Goal: Find specific page/section: Find specific page/section

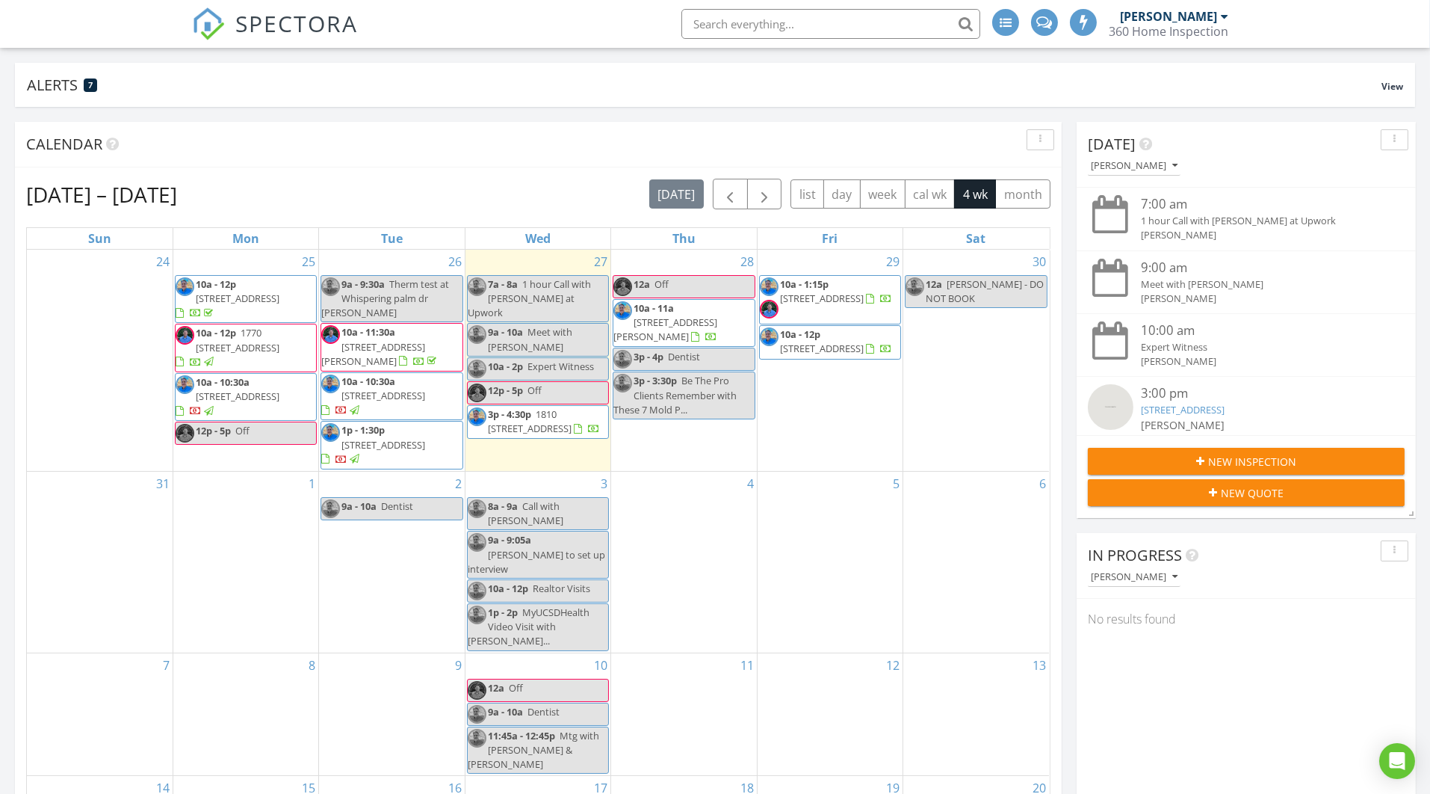
scroll to position [1574, 1458]
type input "Princeton ave"
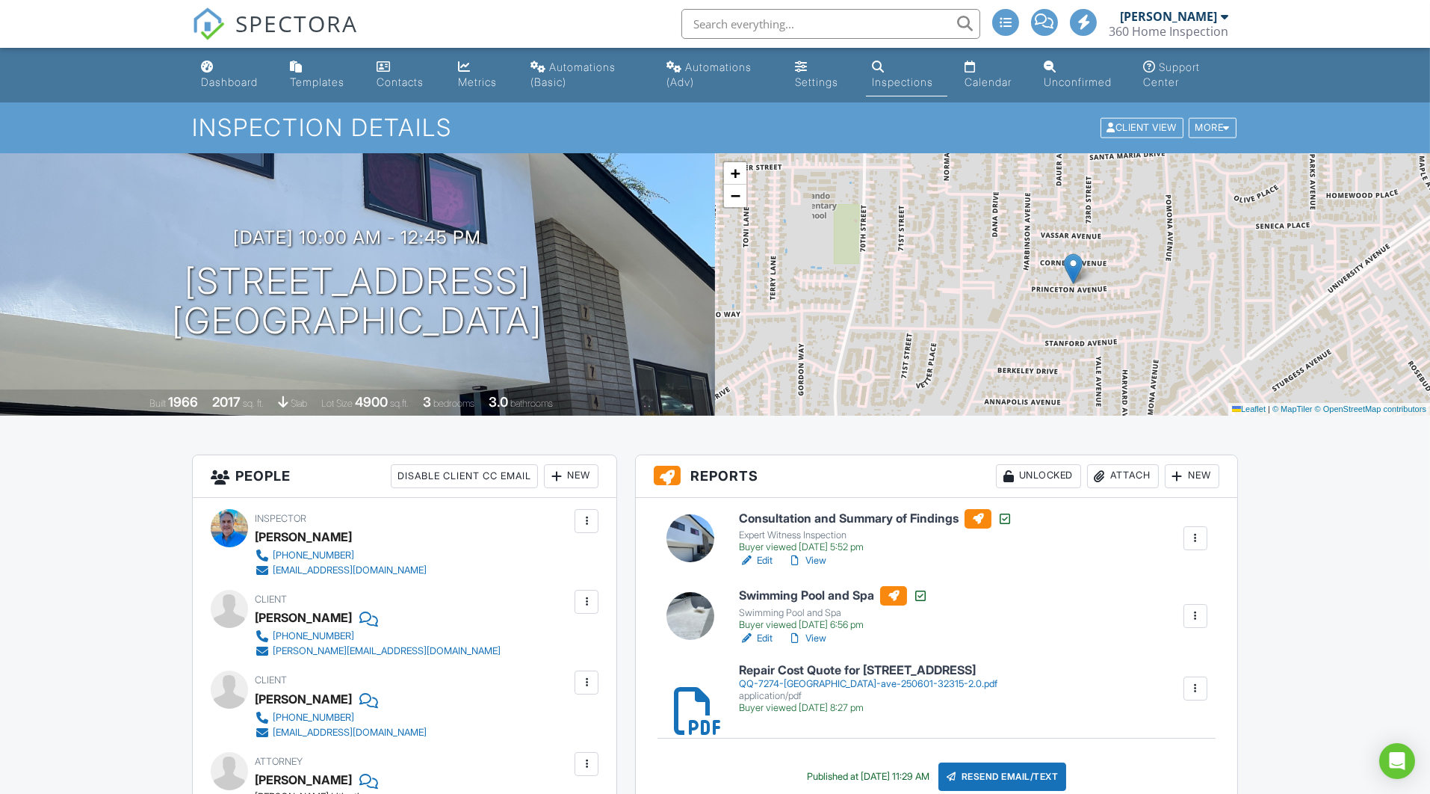
scroll to position [21, 0]
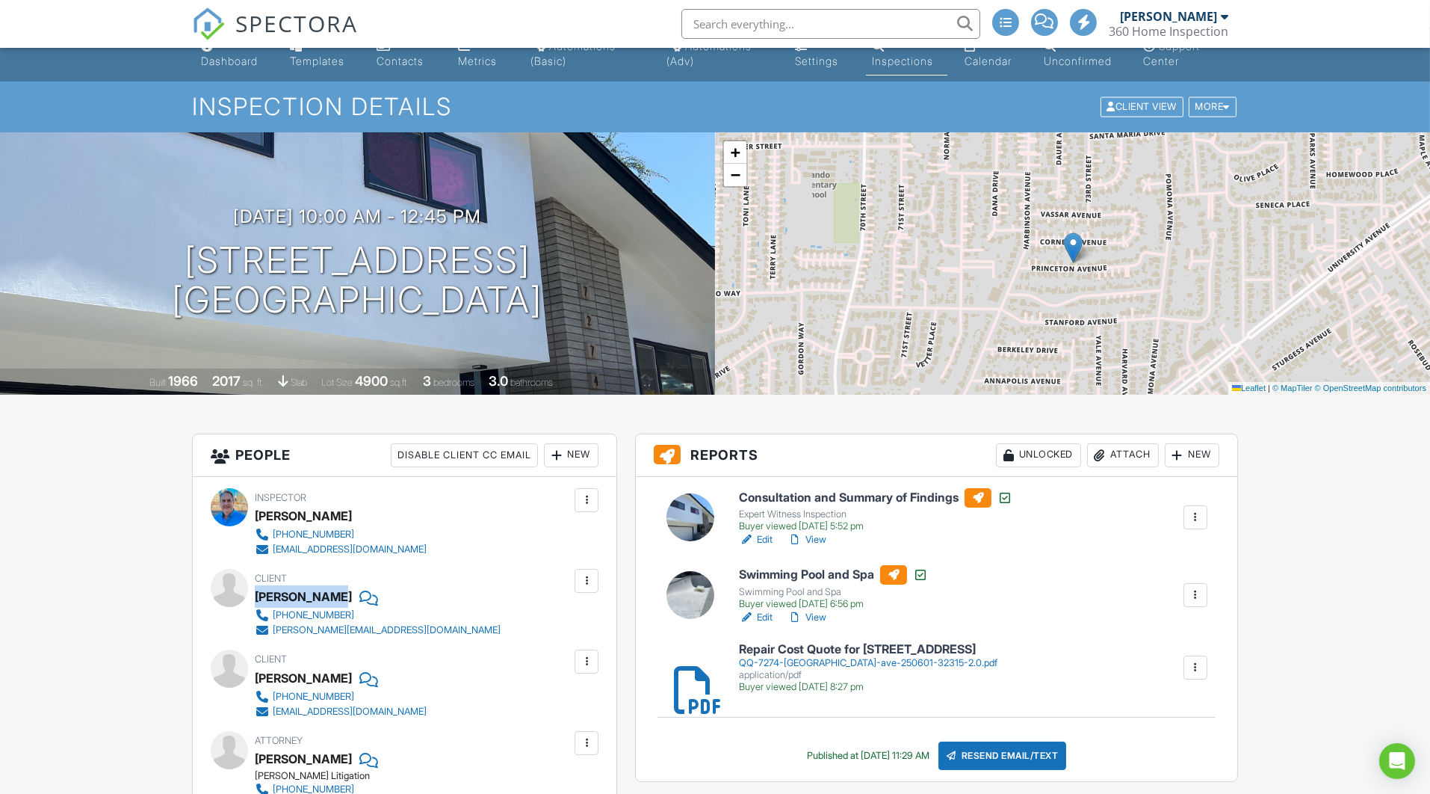
drag, startPoint x: 256, startPoint y: 592, endPoint x: 331, endPoint y: 591, distance: 74.7
click at [331, 591] on div "Kyle Brennan" at bounding box center [303, 596] width 97 height 22
copy div "Kyle Brennan"
click at [220, 69] on link "Dashboard" at bounding box center [233, 54] width 77 height 43
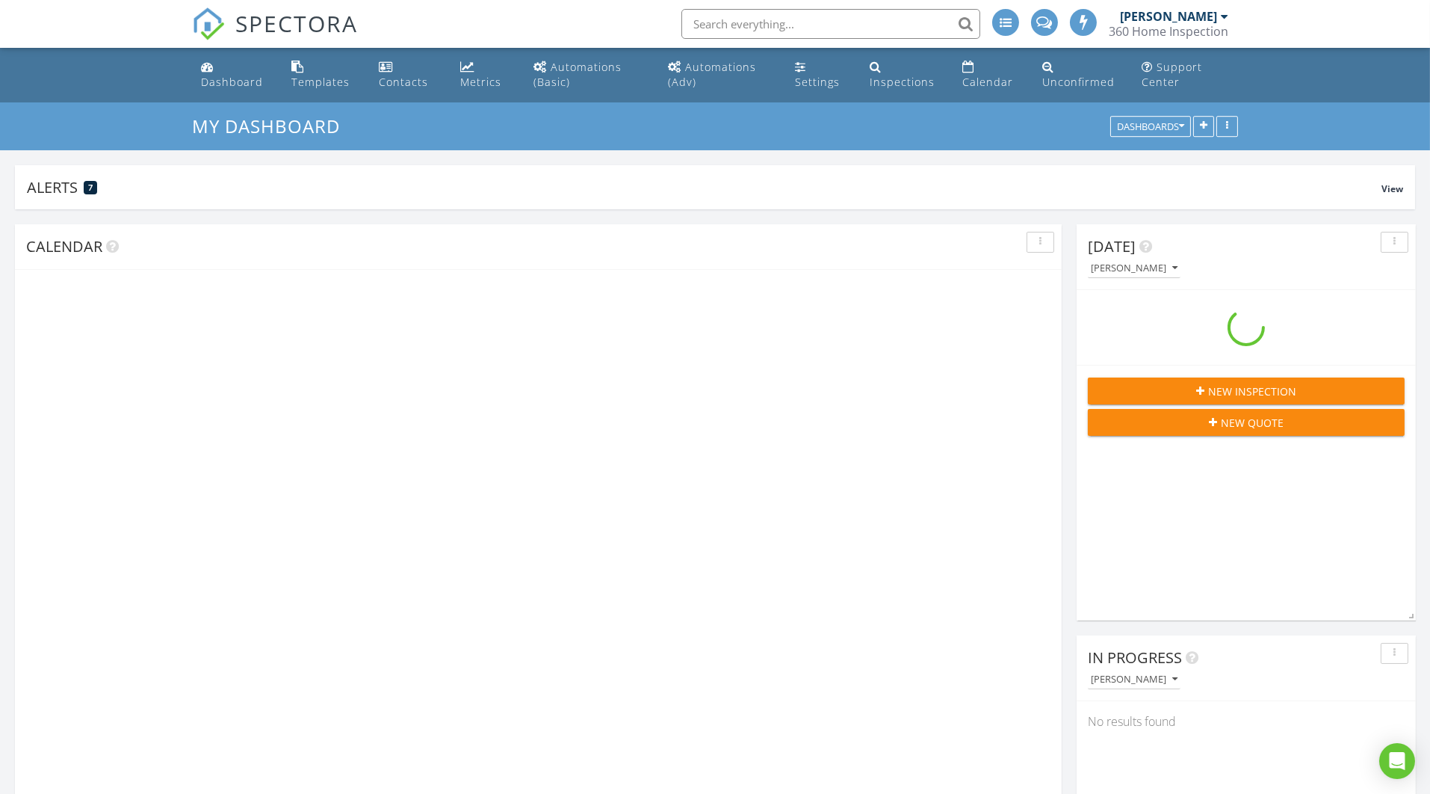
scroll to position [284, 457]
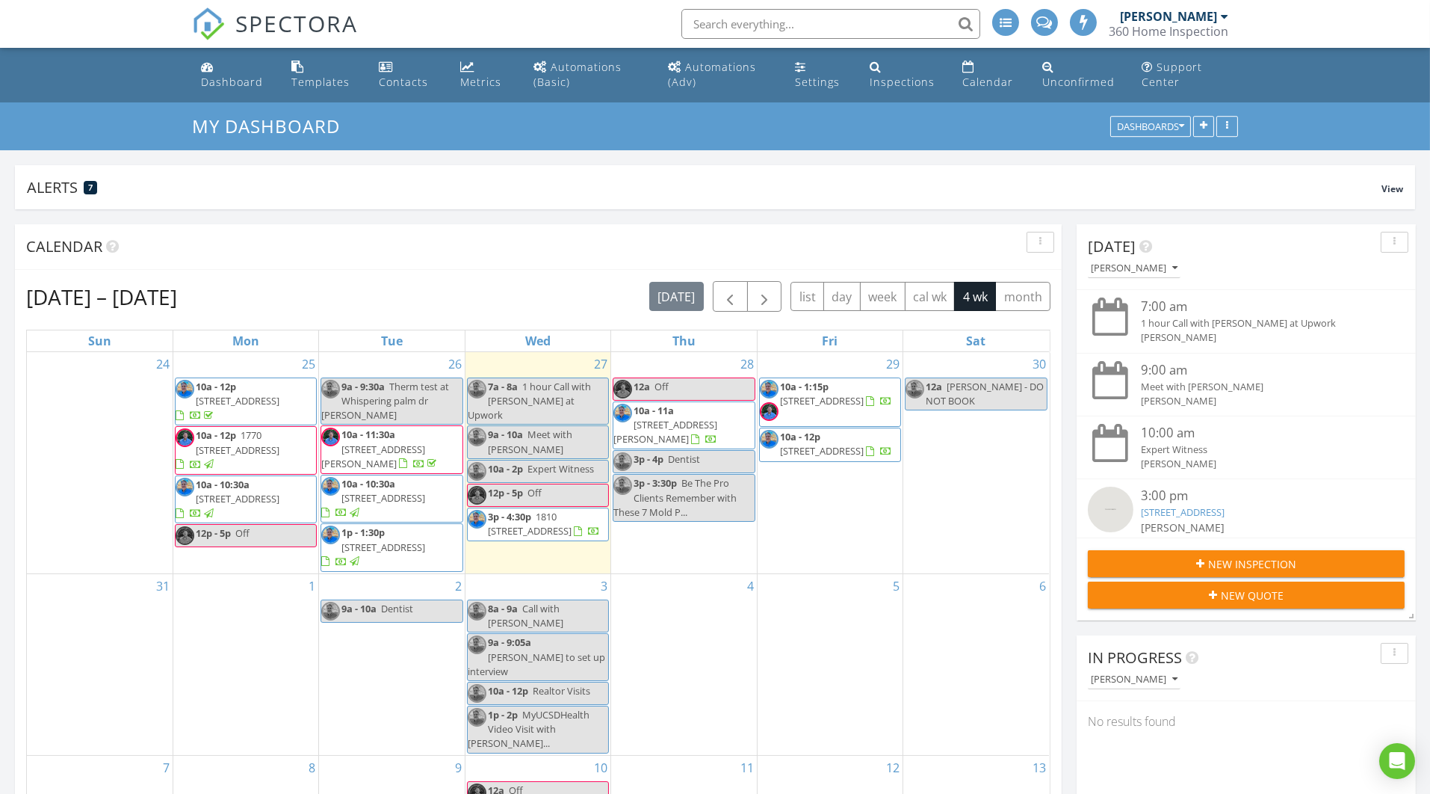
click at [391, 446] on span "28587 Goetz Rd, Canyon Lake 92587" at bounding box center [373, 456] width 104 height 28
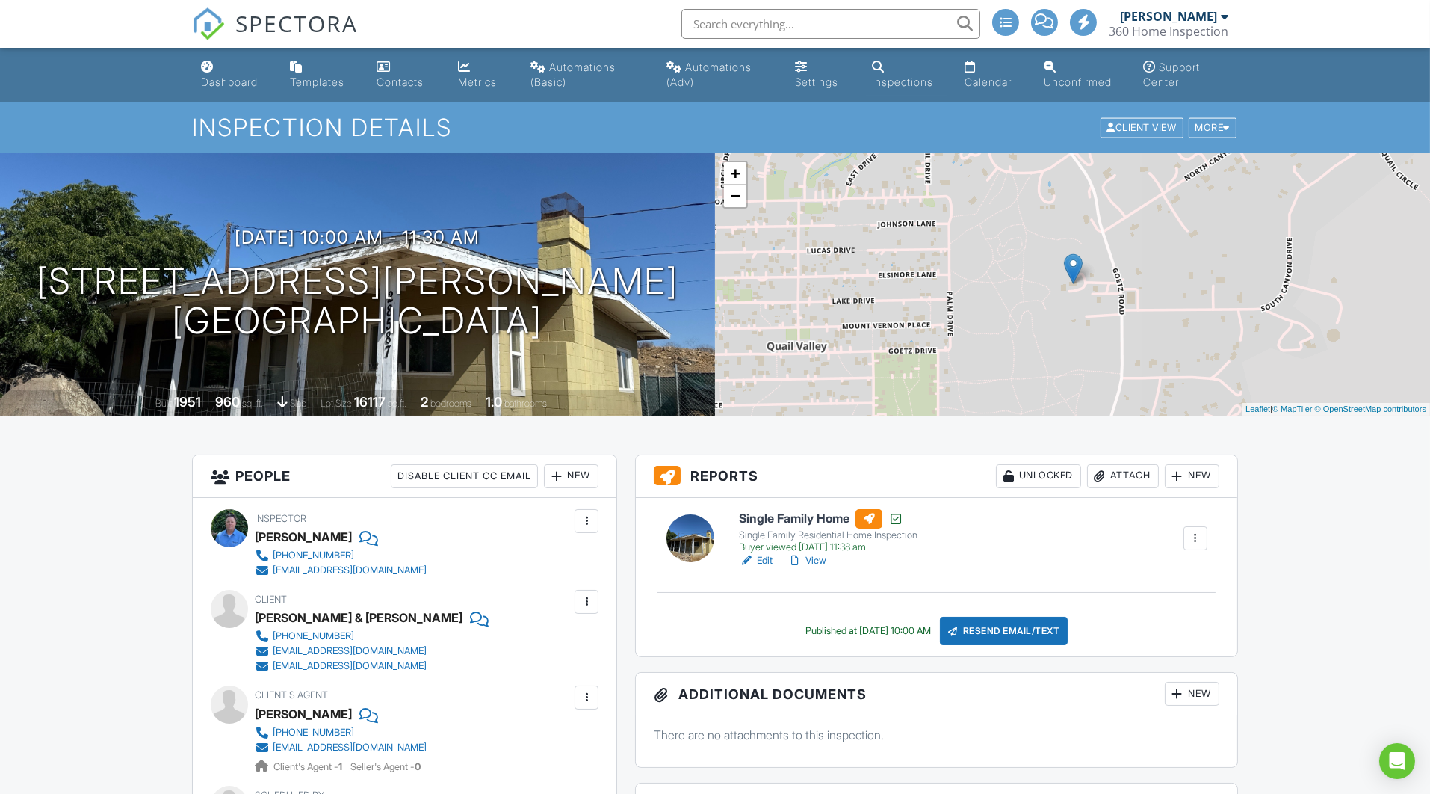
click at [815, 557] on link "View" at bounding box center [807, 560] width 39 height 15
click at [244, 84] on div "Dashboard" at bounding box center [229, 81] width 57 height 13
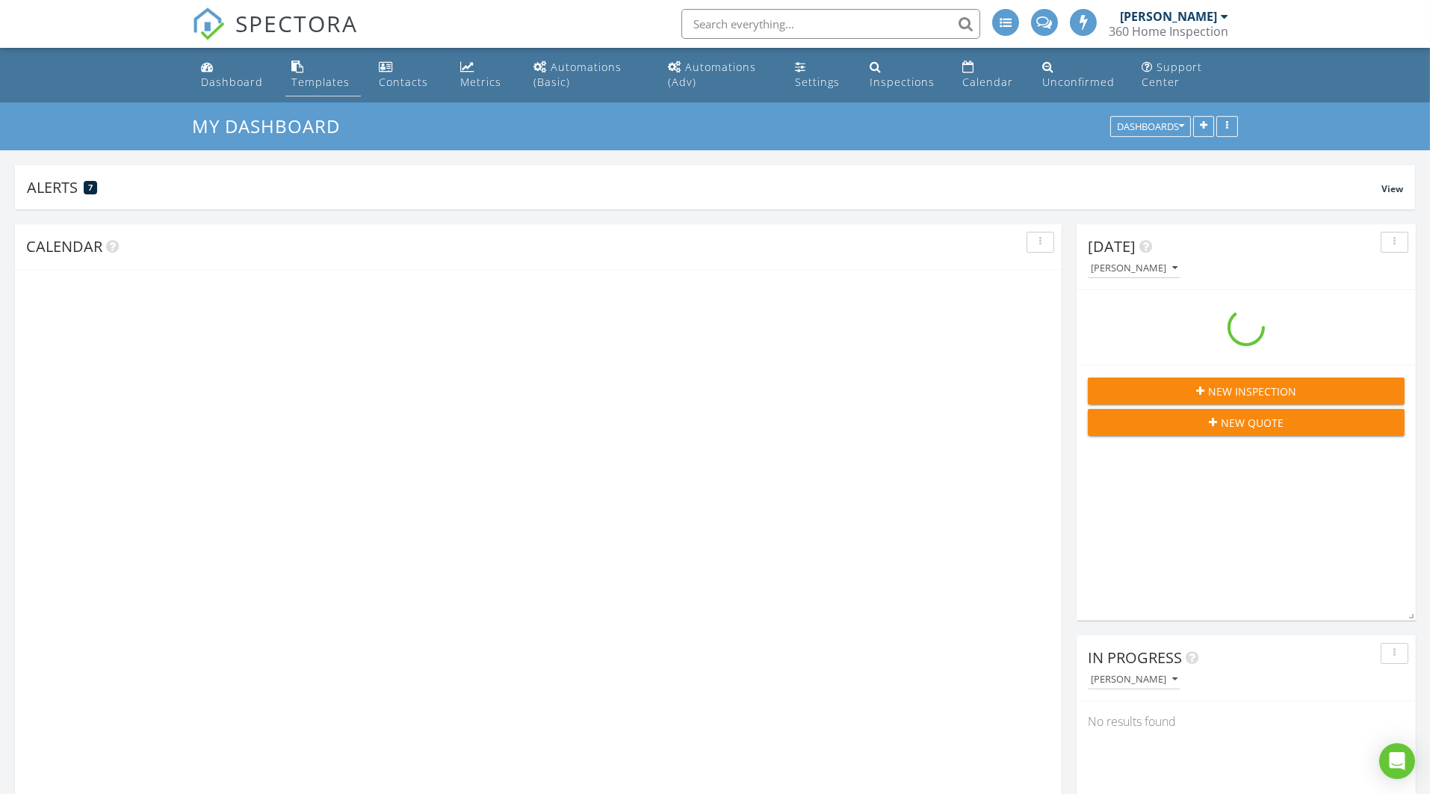
scroll to position [284, 457]
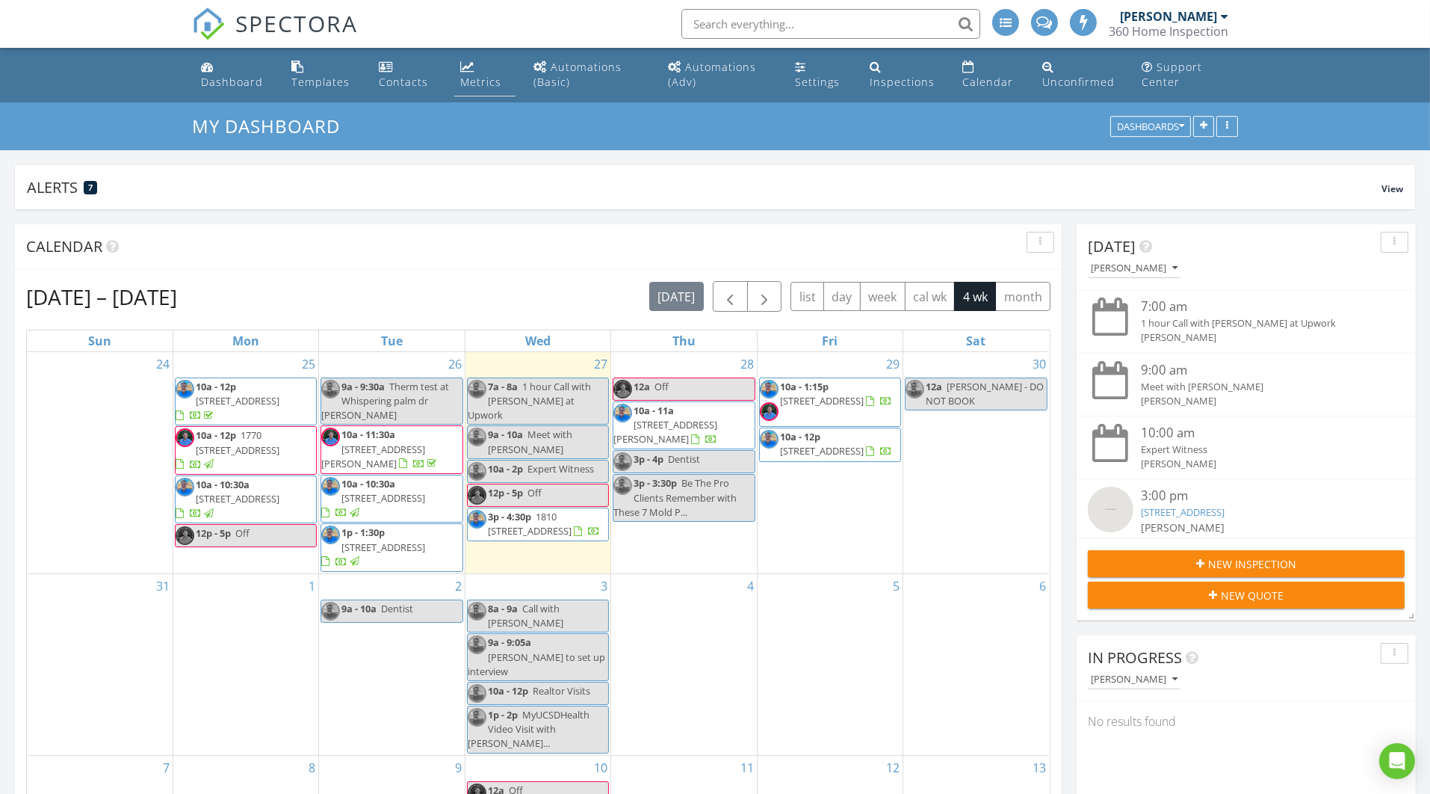
click at [492, 80] on div "Metrics" at bounding box center [480, 82] width 41 height 14
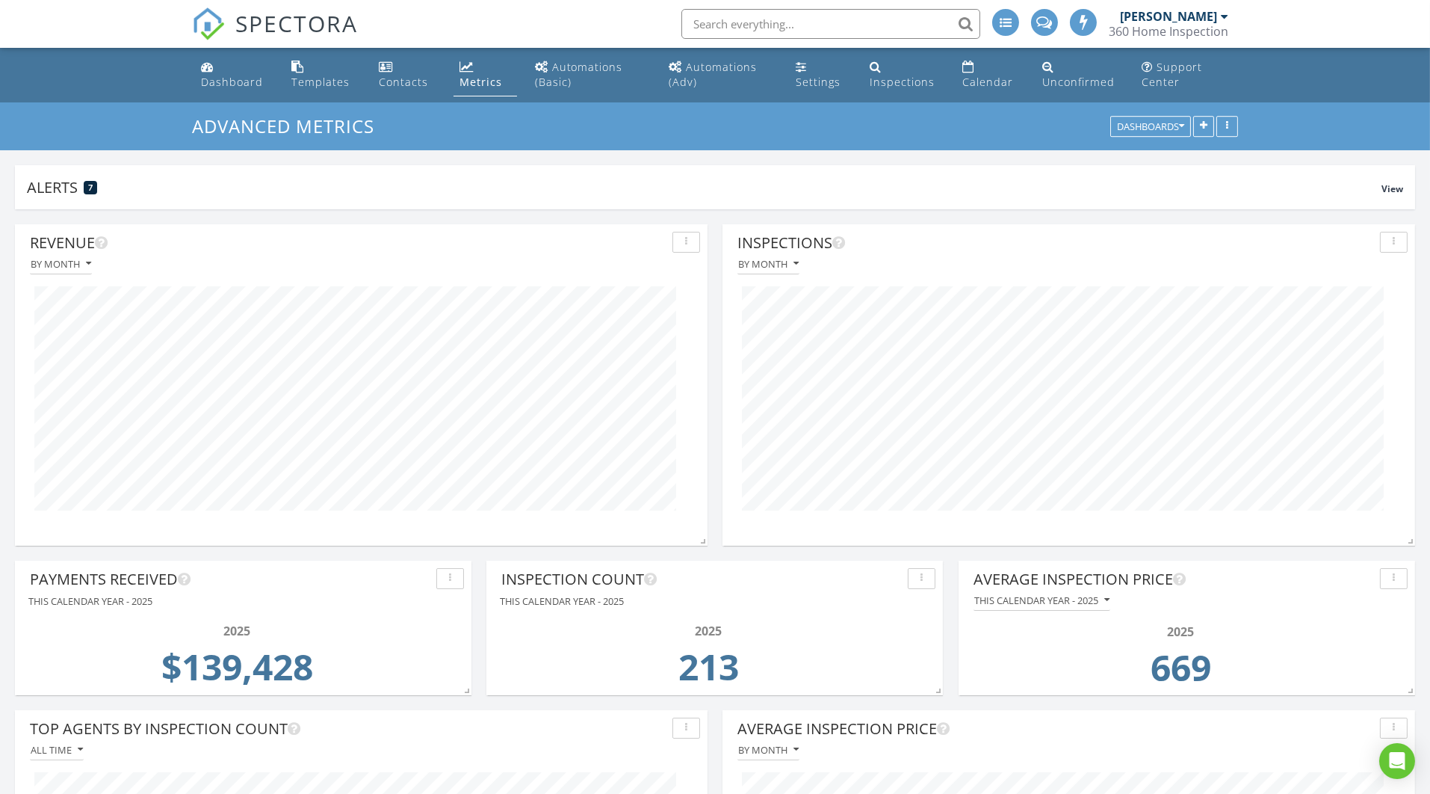
scroll to position [321, 693]
click at [218, 80] on div "Dashboard" at bounding box center [232, 82] width 62 height 14
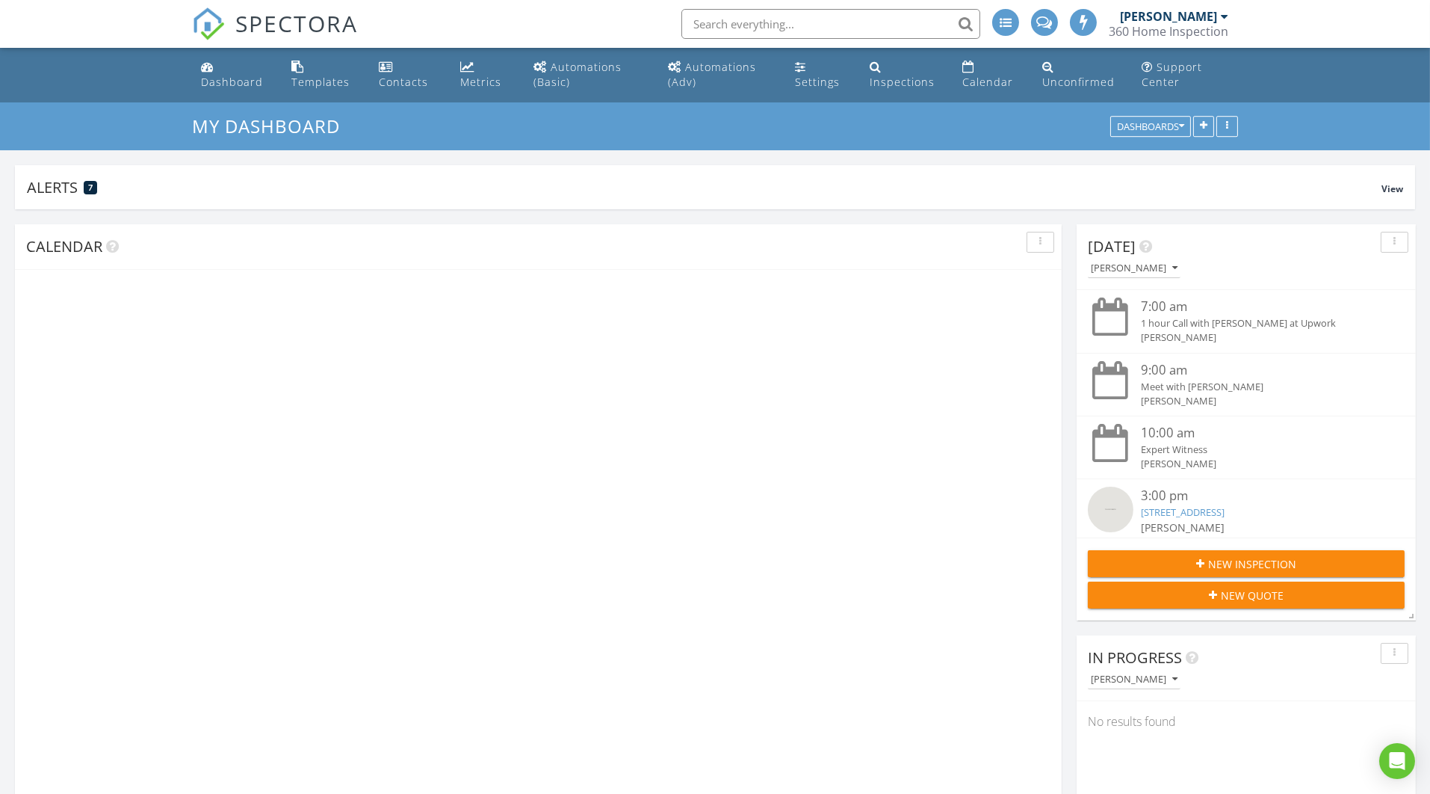
scroll to position [284, 457]
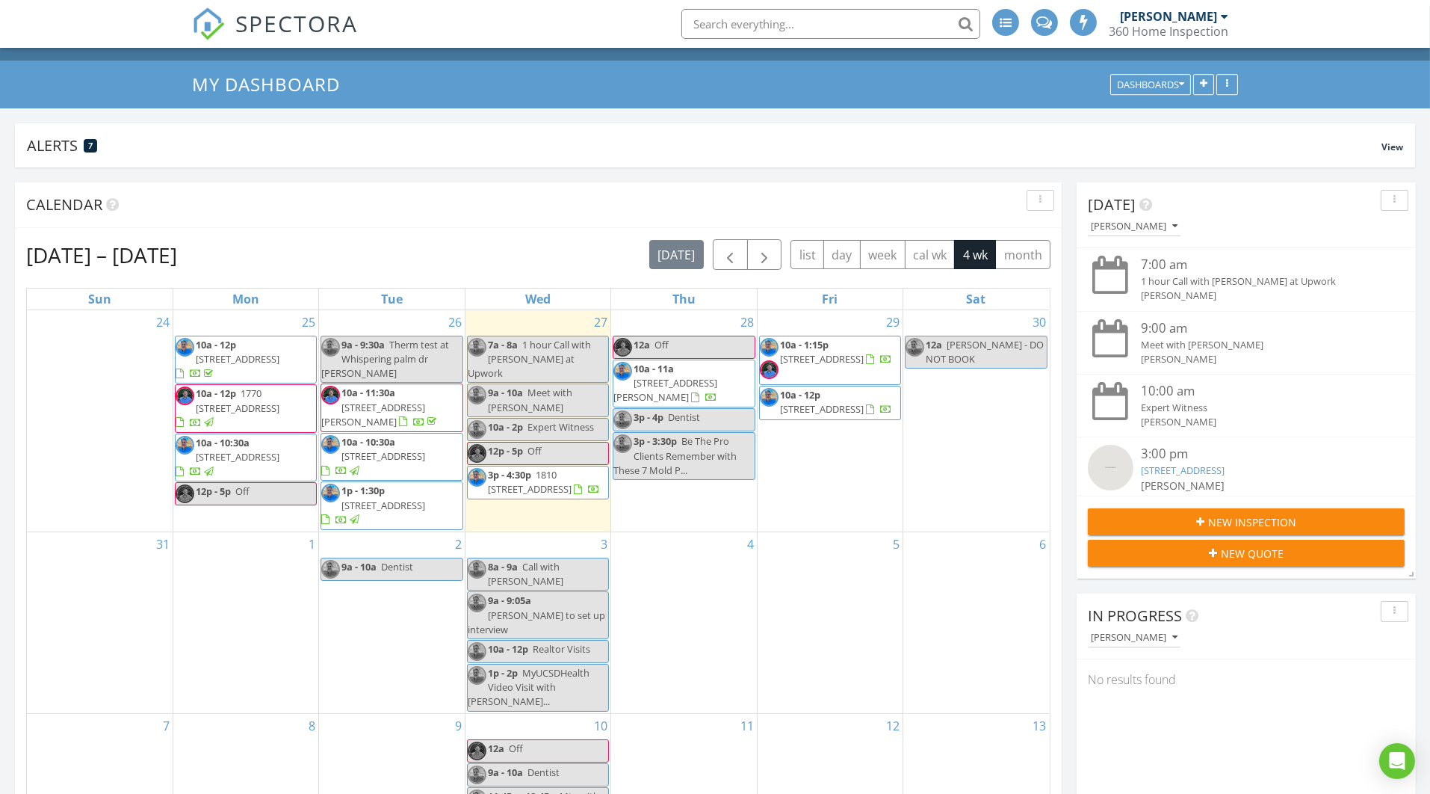
scroll to position [96, 0]
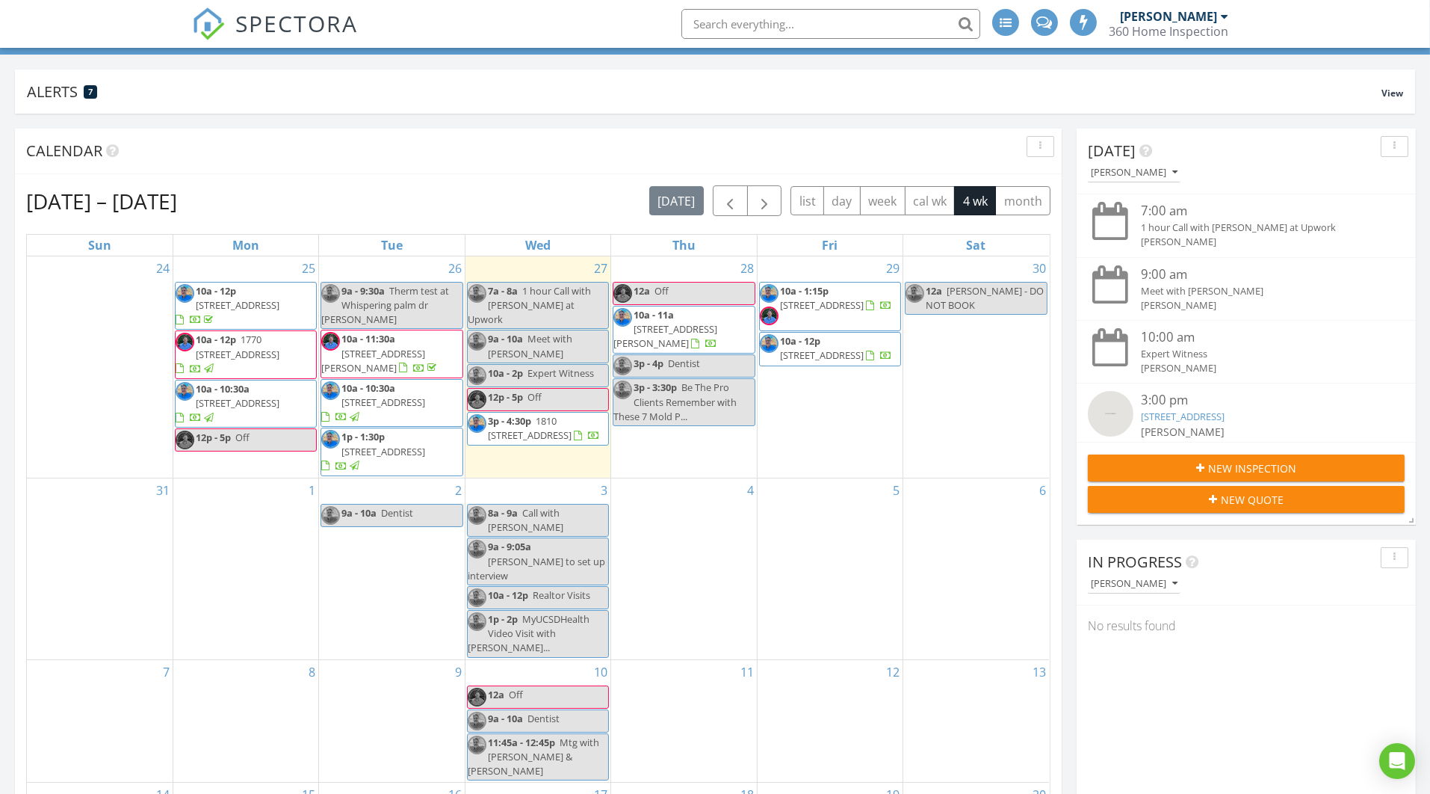
click at [761, 17] on input "text" at bounding box center [831, 24] width 299 height 30
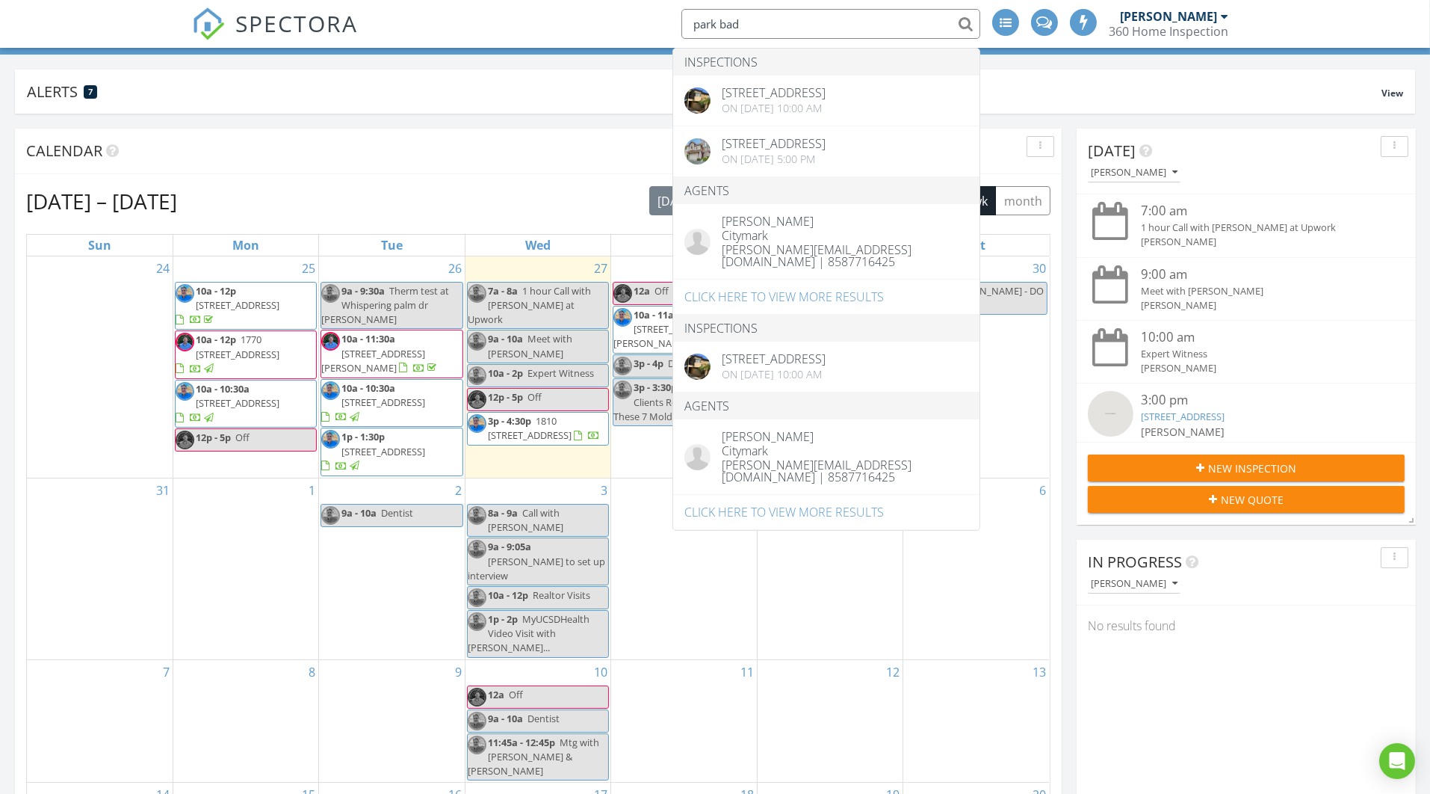
drag, startPoint x: 713, startPoint y: 47, endPoint x: 693, endPoint y: 21, distance: 32.6
click at [693, 21] on input "park bad" at bounding box center [831, 24] width 299 height 30
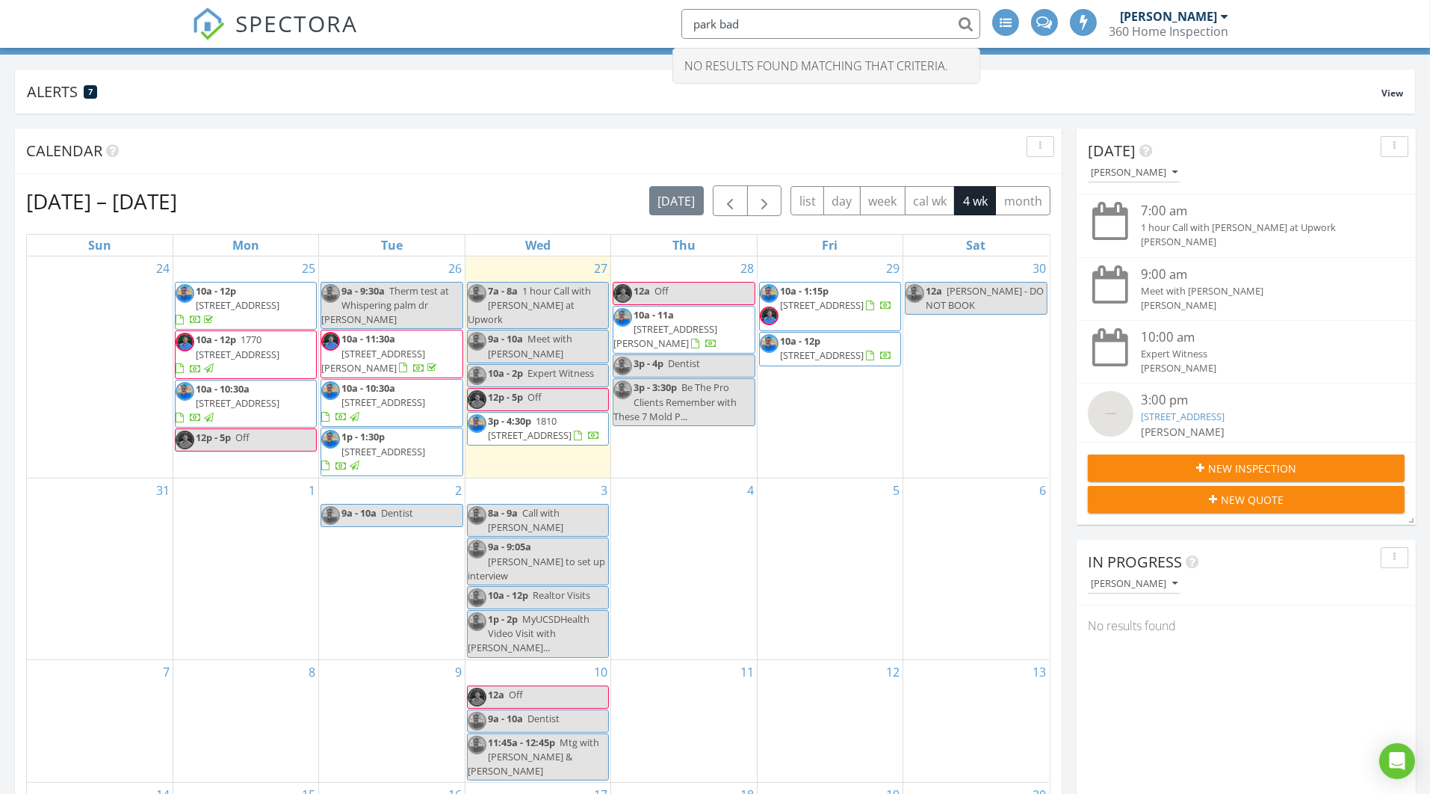
click at [754, 20] on input "park bad" at bounding box center [831, 24] width 299 height 30
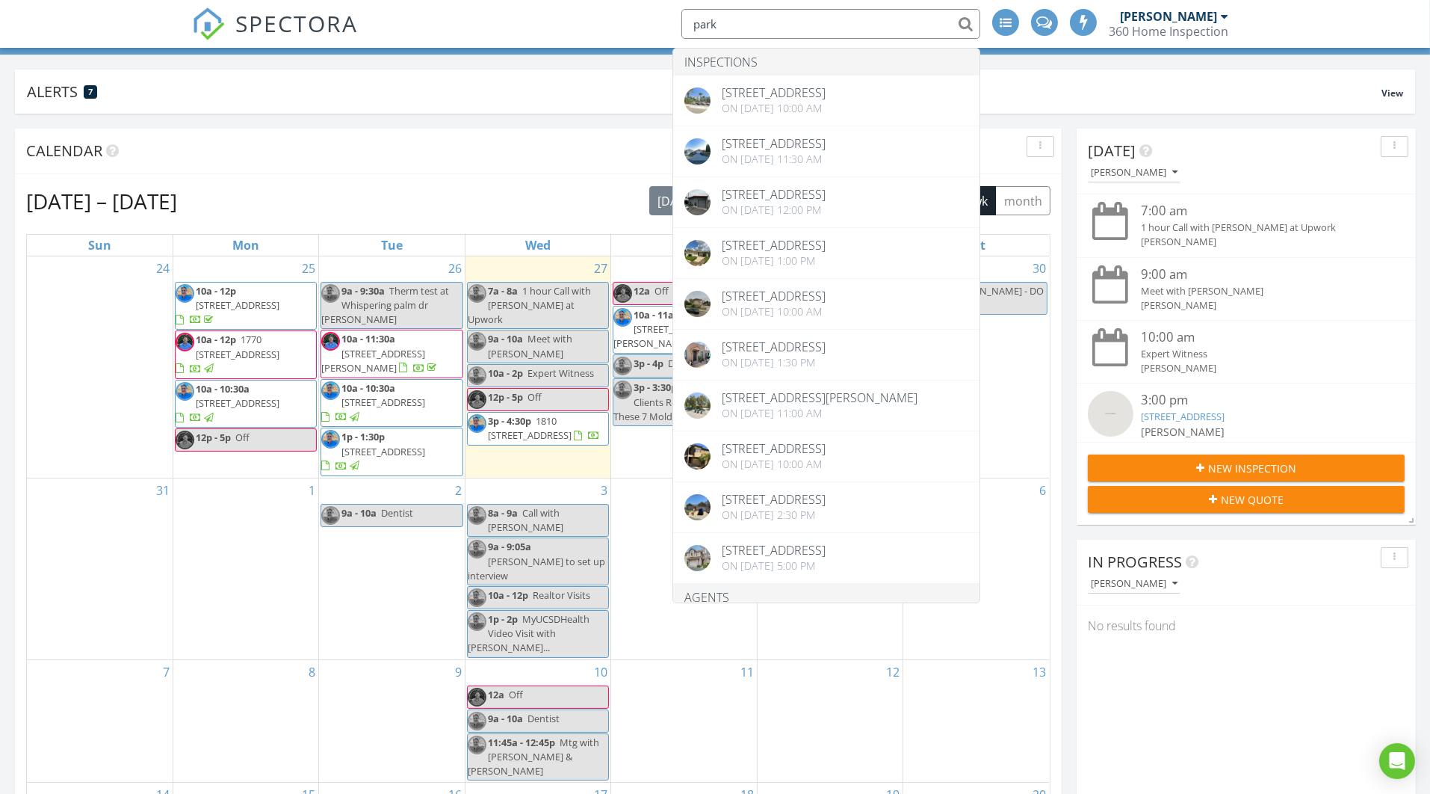
click at [693, 22] on input "park" at bounding box center [831, 24] width 299 height 30
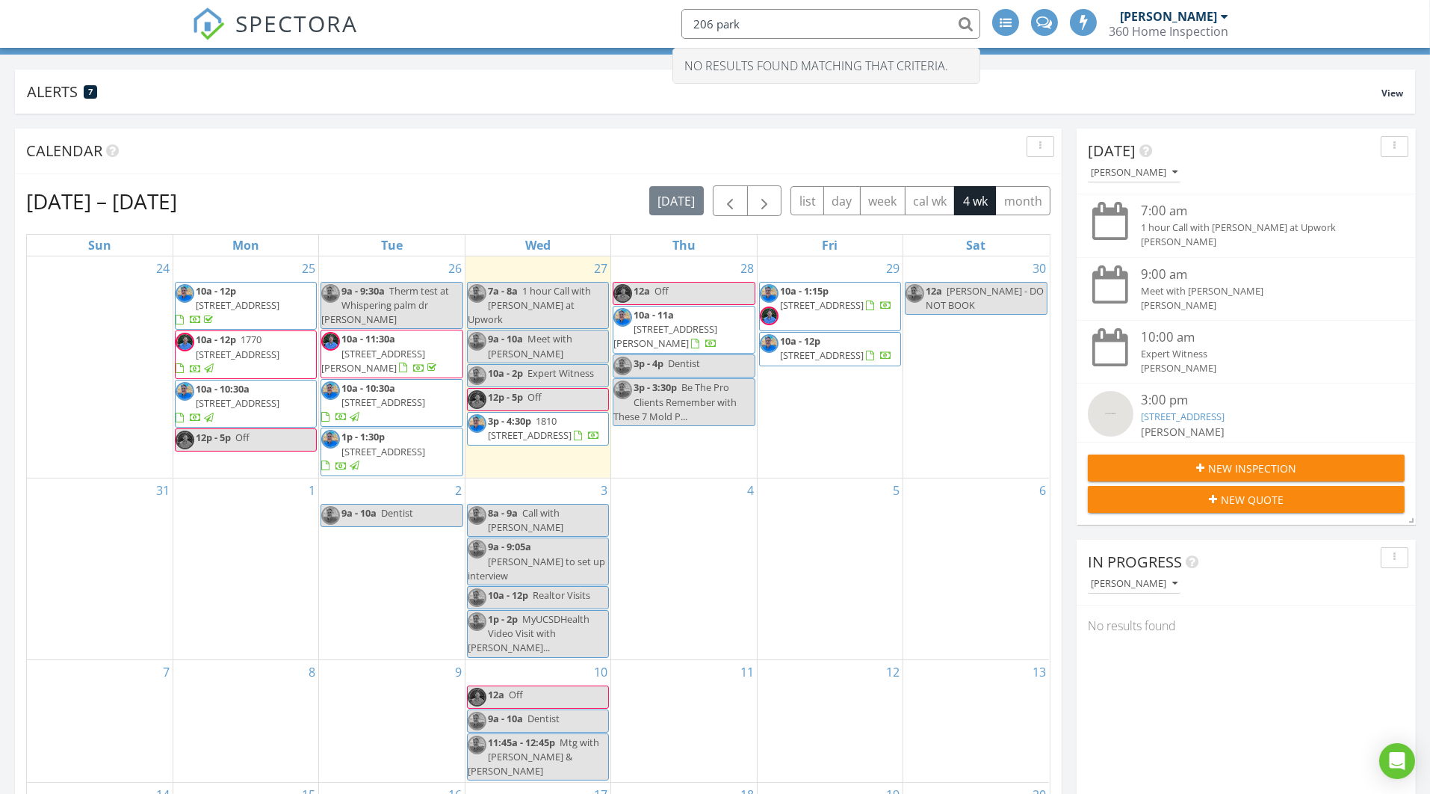
click at [790, 24] on input "206 park" at bounding box center [831, 24] width 299 height 30
type input "2"
type input "i"
